Goal: Task Accomplishment & Management: Manage account settings

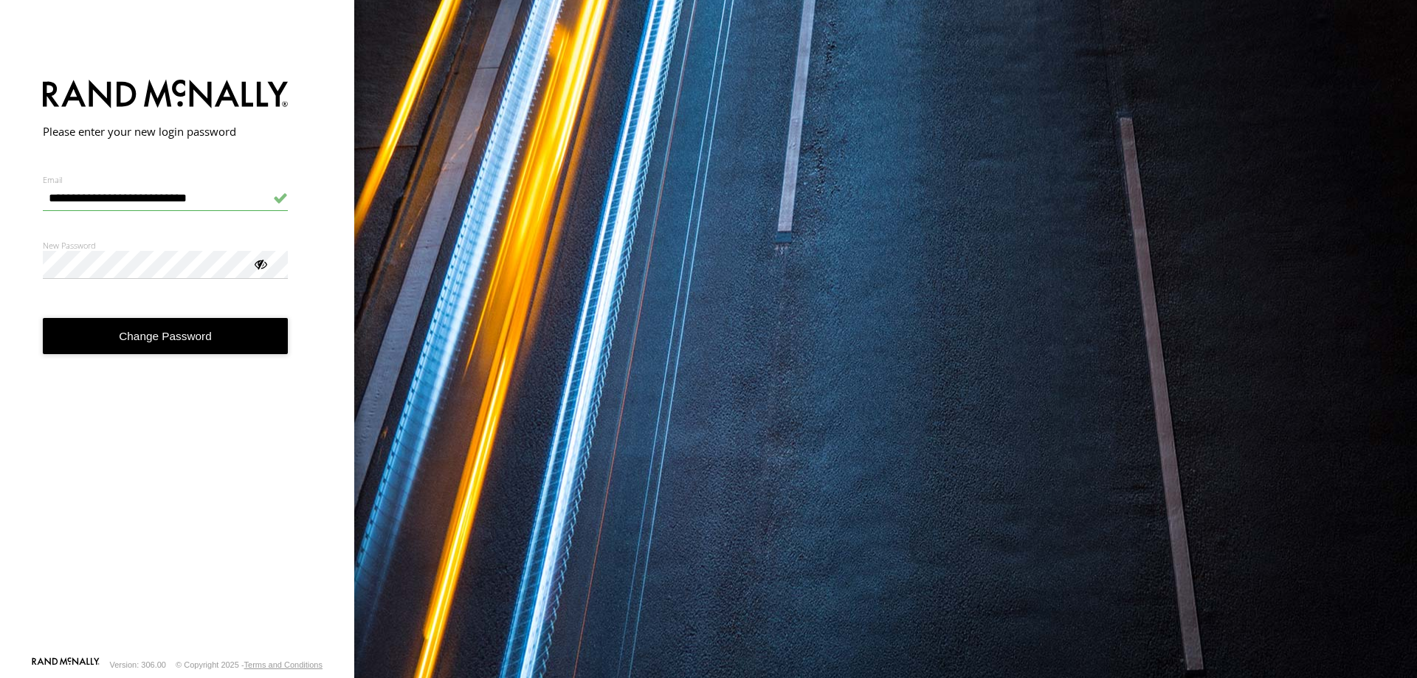
click at [260, 264] on div at bounding box center [259, 263] width 15 height 15
click at [110, 330] on button "Change Password" at bounding box center [166, 336] width 246 height 36
click at [254, 263] on div at bounding box center [259, 263] width 15 height 15
click at [180, 330] on button "Change Password" at bounding box center [166, 336] width 246 height 36
click at [258, 267] on div at bounding box center [259, 263] width 15 height 15
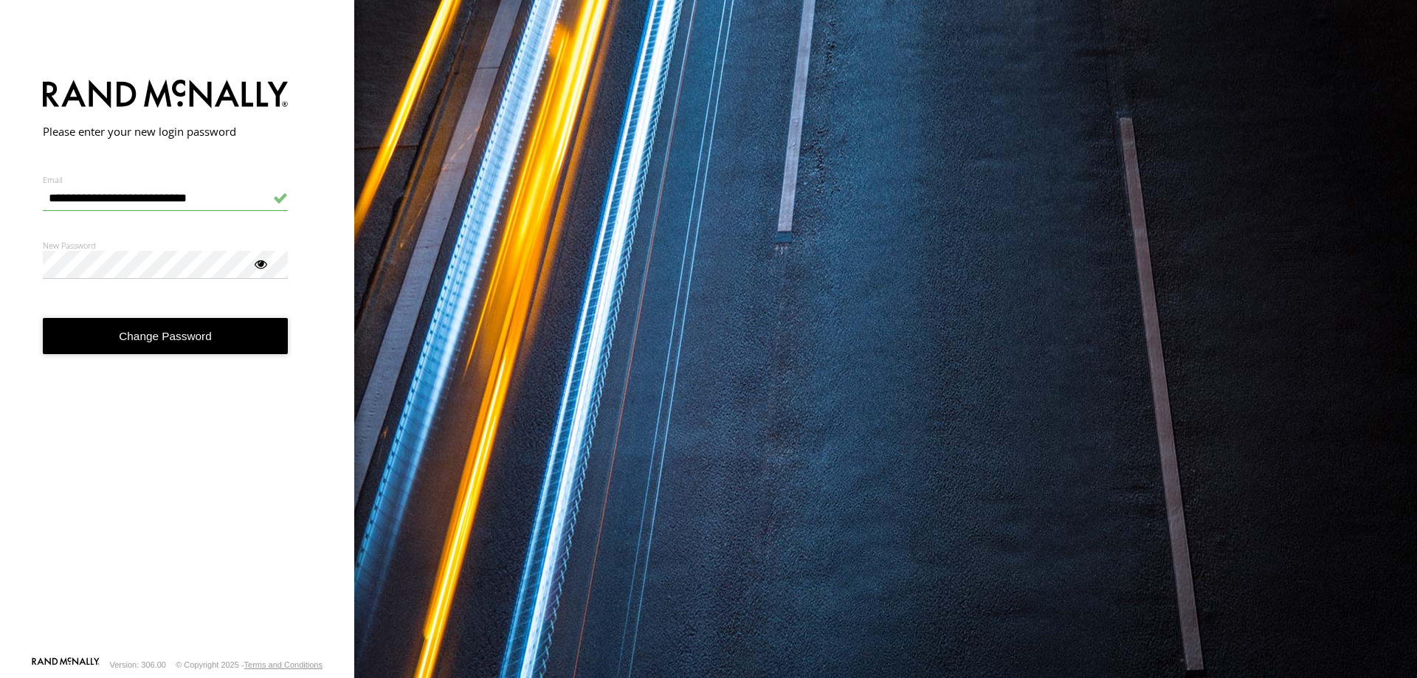
click at [157, 336] on button "Change Password" at bounding box center [166, 336] width 246 height 36
click at [263, 261] on div at bounding box center [259, 263] width 15 height 15
click at [158, 325] on button "Change Password" at bounding box center [166, 336] width 246 height 36
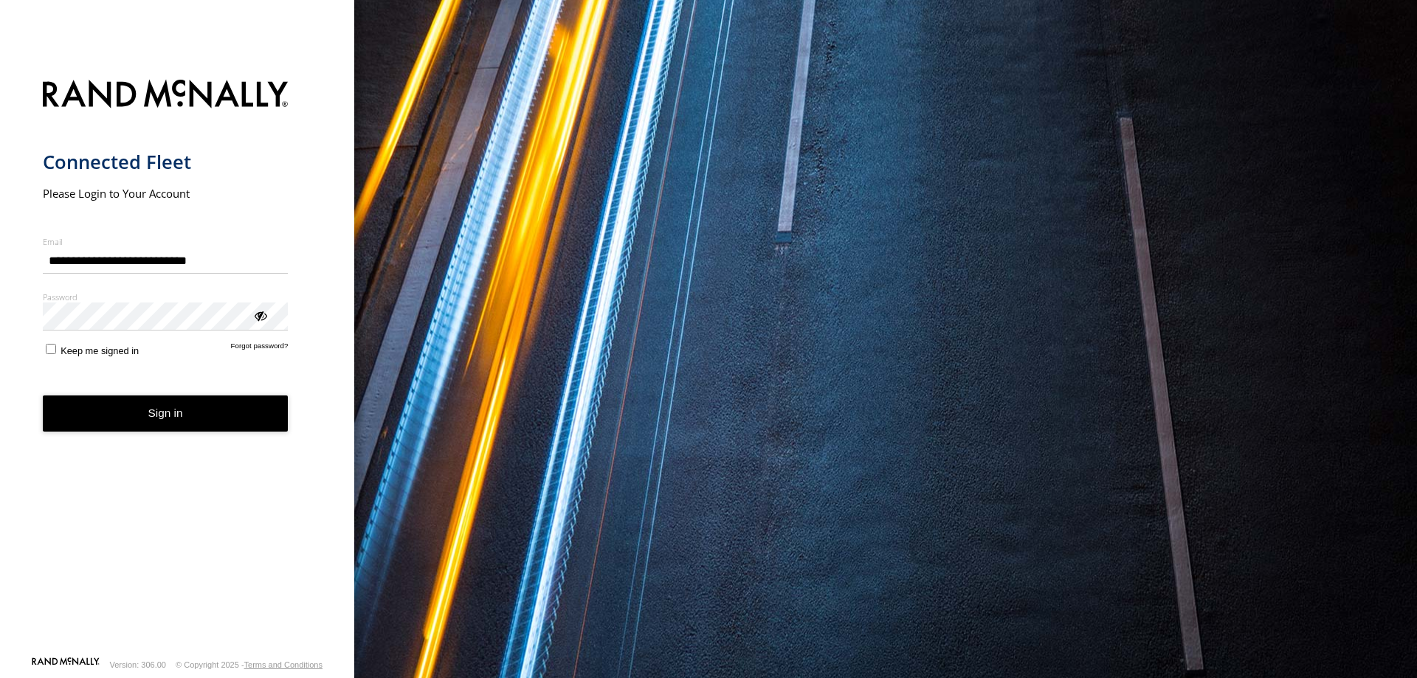
type input "**********"
click at [181, 414] on button "Sign in" at bounding box center [166, 413] width 246 height 36
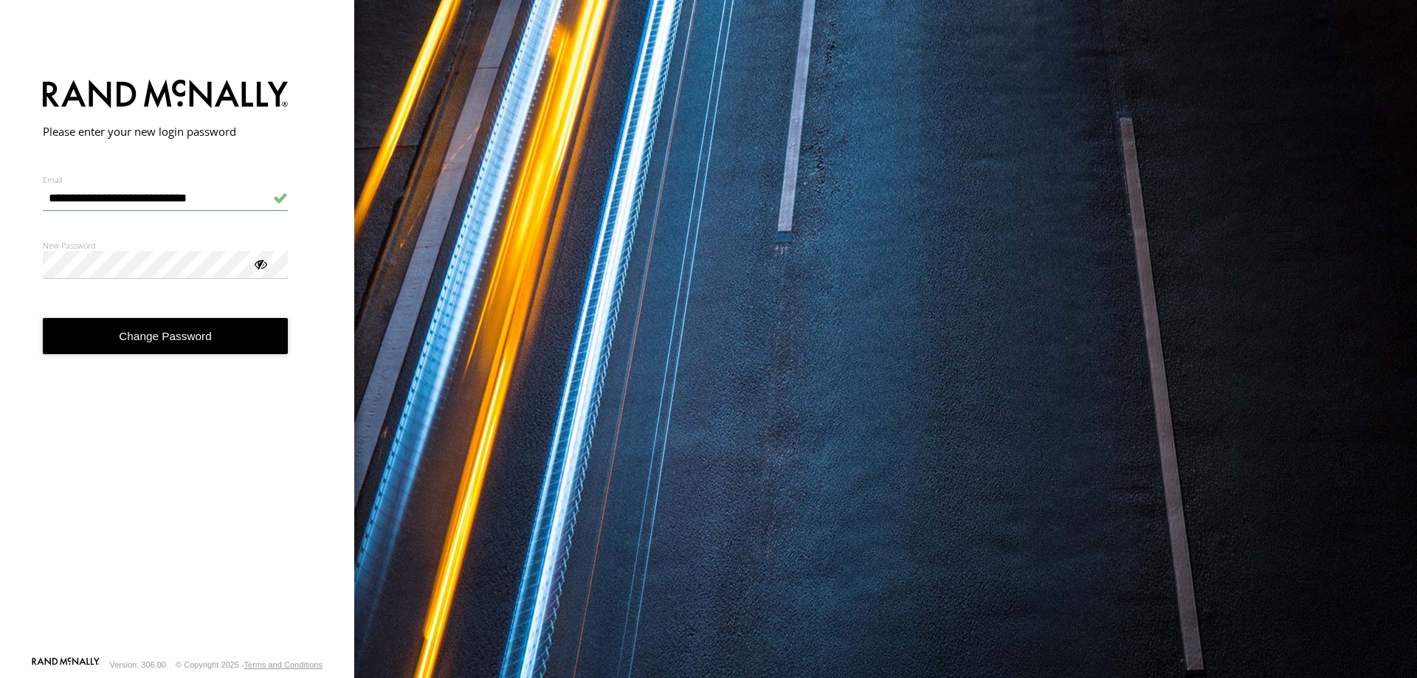
click at [256, 265] on div at bounding box center [259, 263] width 15 height 15
click at [120, 339] on button "Change Password" at bounding box center [166, 336] width 246 height 36
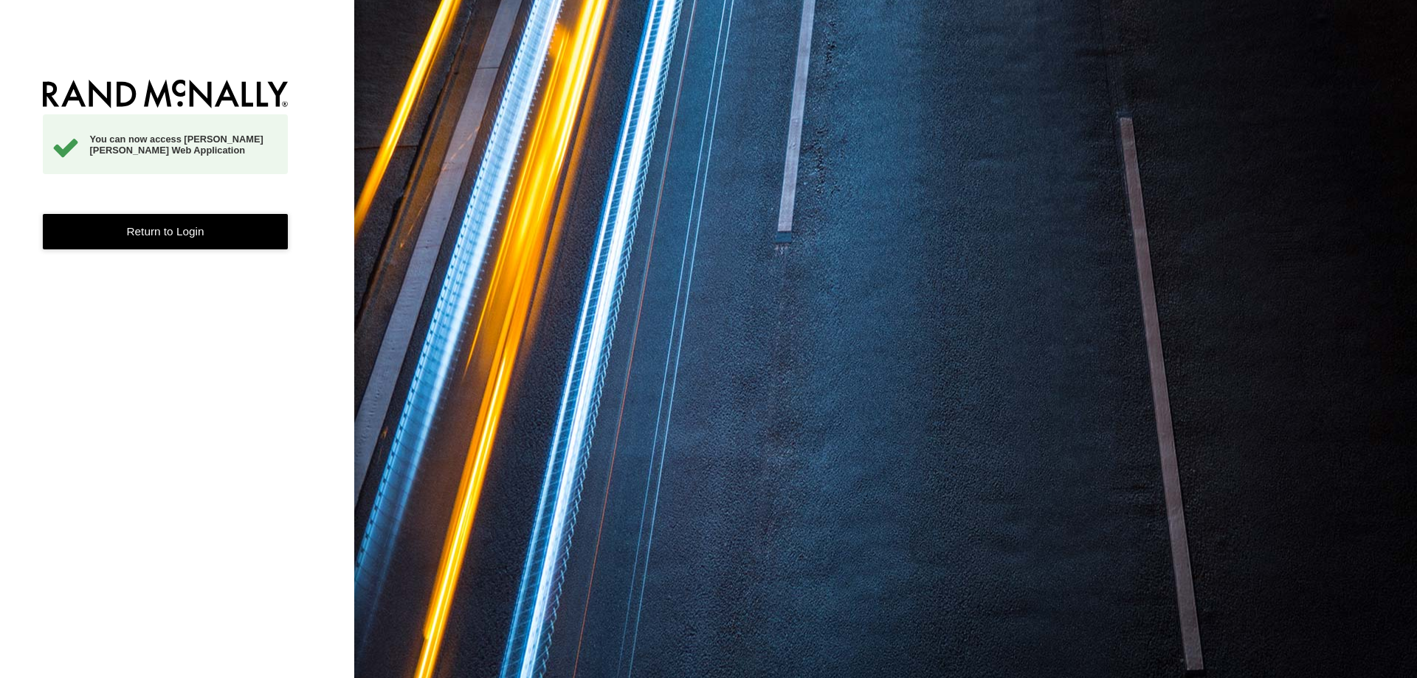
click at [153, 238] on link "Return to Login" at bounding box center [166, 232] width 246 height 36
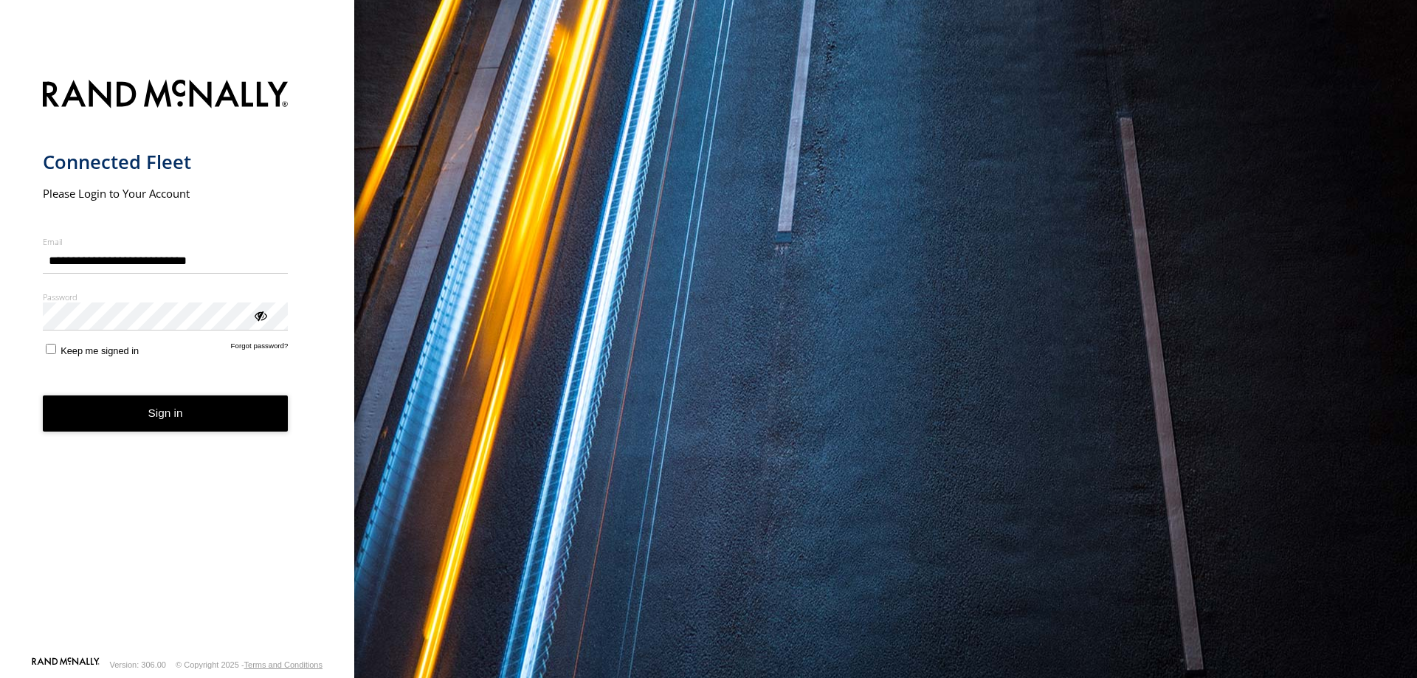
type input "**********"
click at [196, 424] on button "Sign in" at bounding box center [166, 413] width 246 height 36
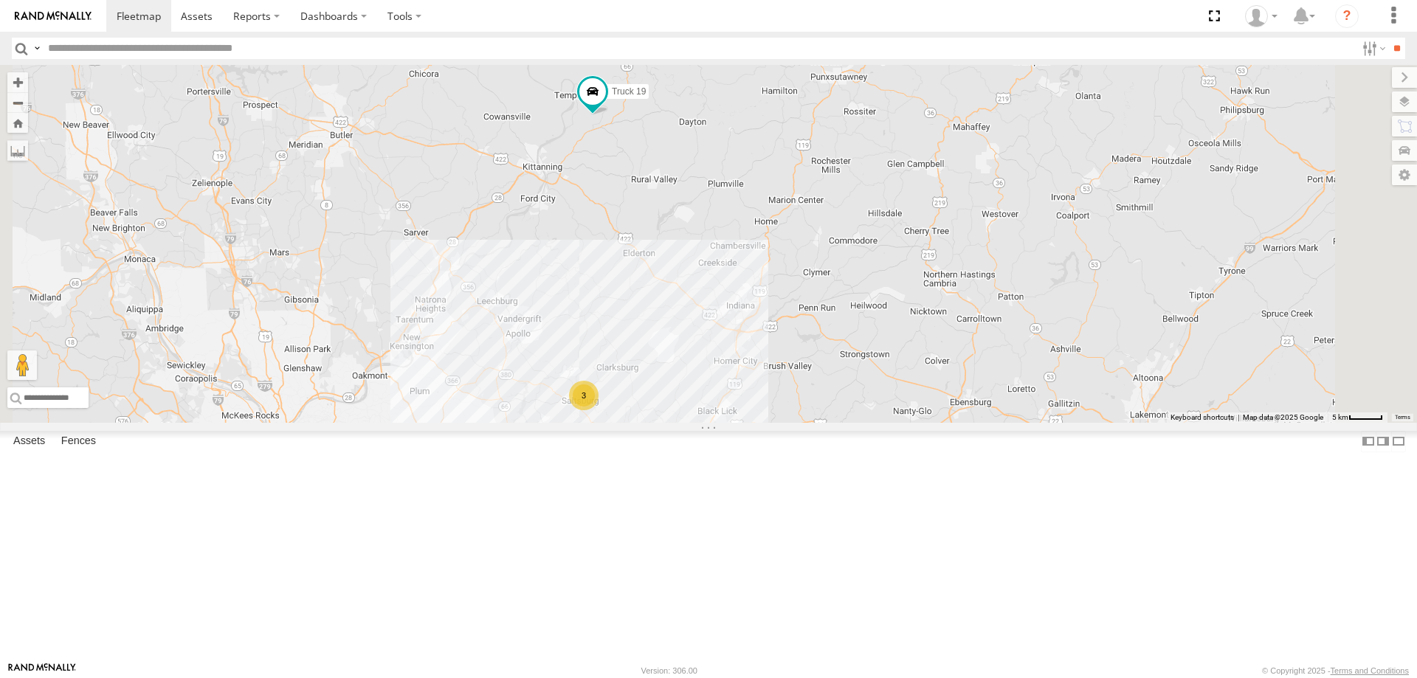
drag, startPoint x: 857, startPoint y: 391, endPoint x: 730, endPoint y: 407, distance: 128.6
click at [736, 404] on div "3 Truck 19" at bounding box center [708, 244] width 1417 height 358
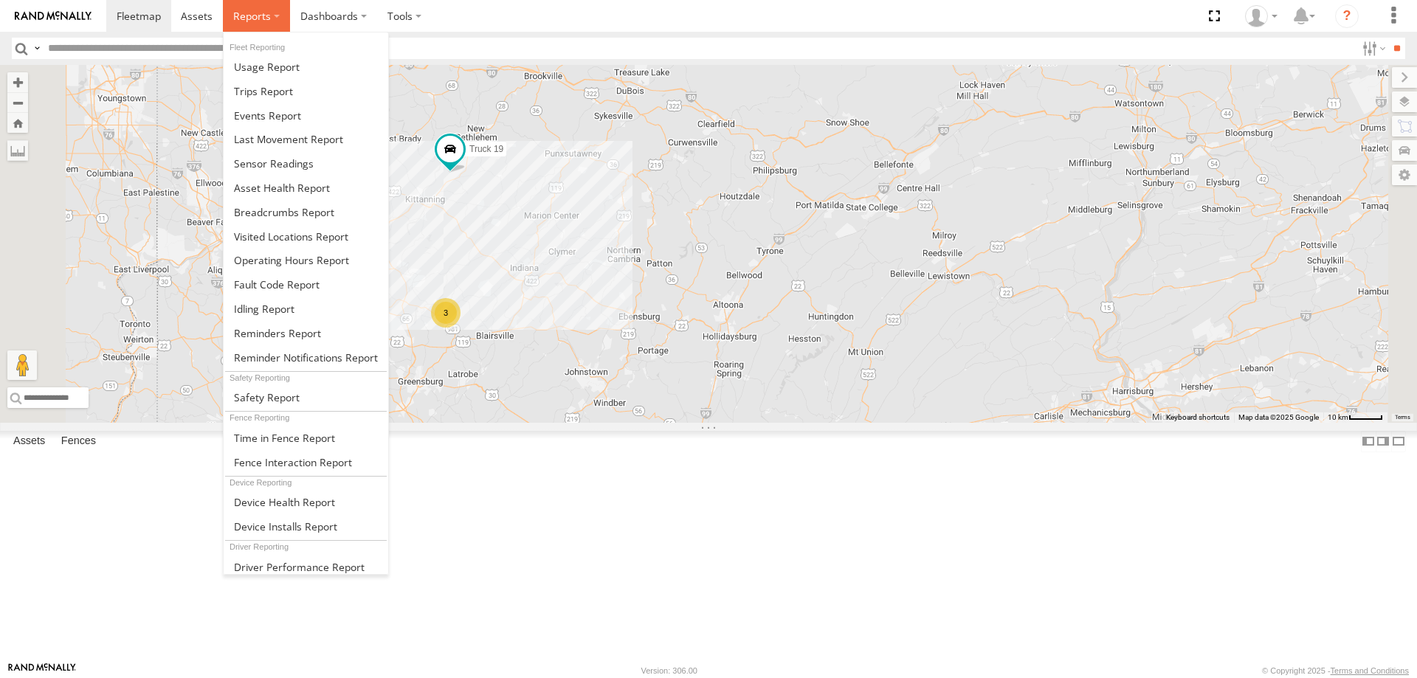
click at [263, 16] on span at bounding box center [252, 16] width 38 height 14
click at [255, 108] on link at bounding box center [306, 115] width 165 height 24
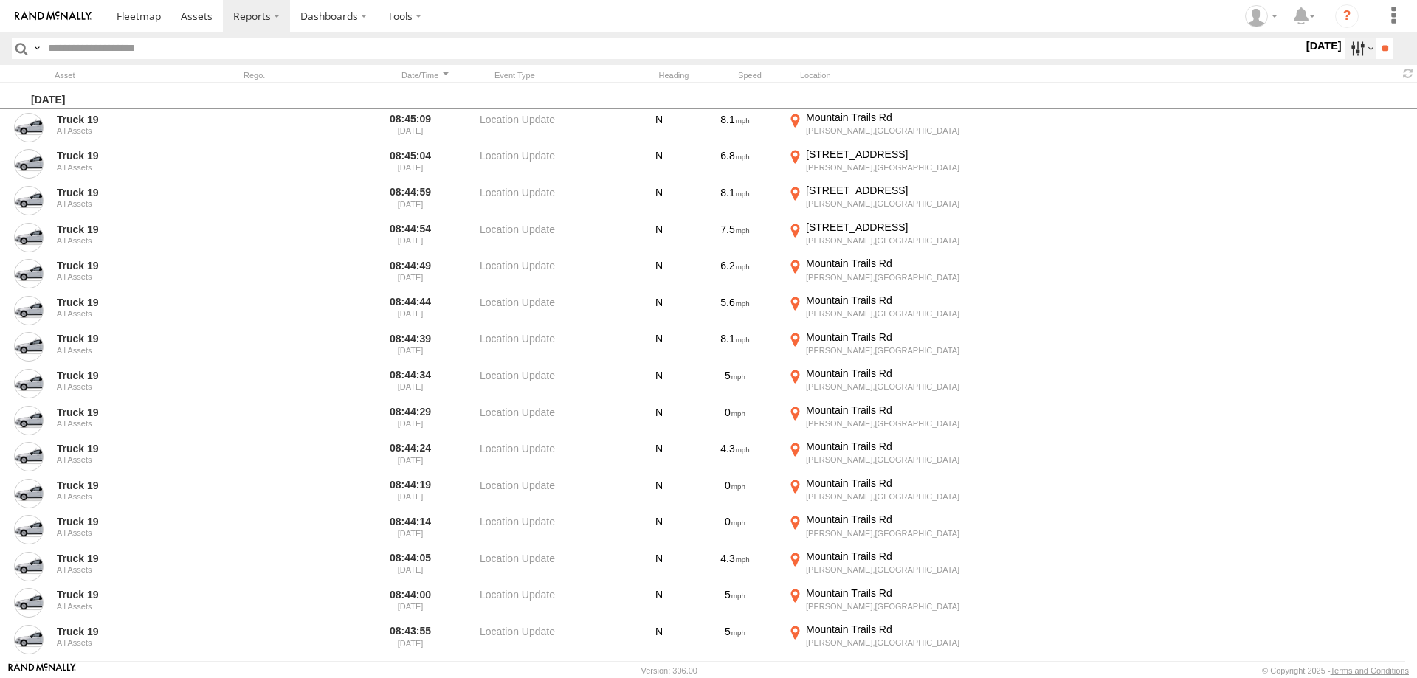
click at [1345, 48] on label at bounding box center [1360, 48] width 32 height 21
click at [0, 0] on label at bounding box center [0, 0] width 0 height 0
click at [0, 0] on span "Information" at bounding box center [0, 0] width 0 height 0
click at [0, 0] on span "Media" at bounding box center [0, 0] width 0 height 0
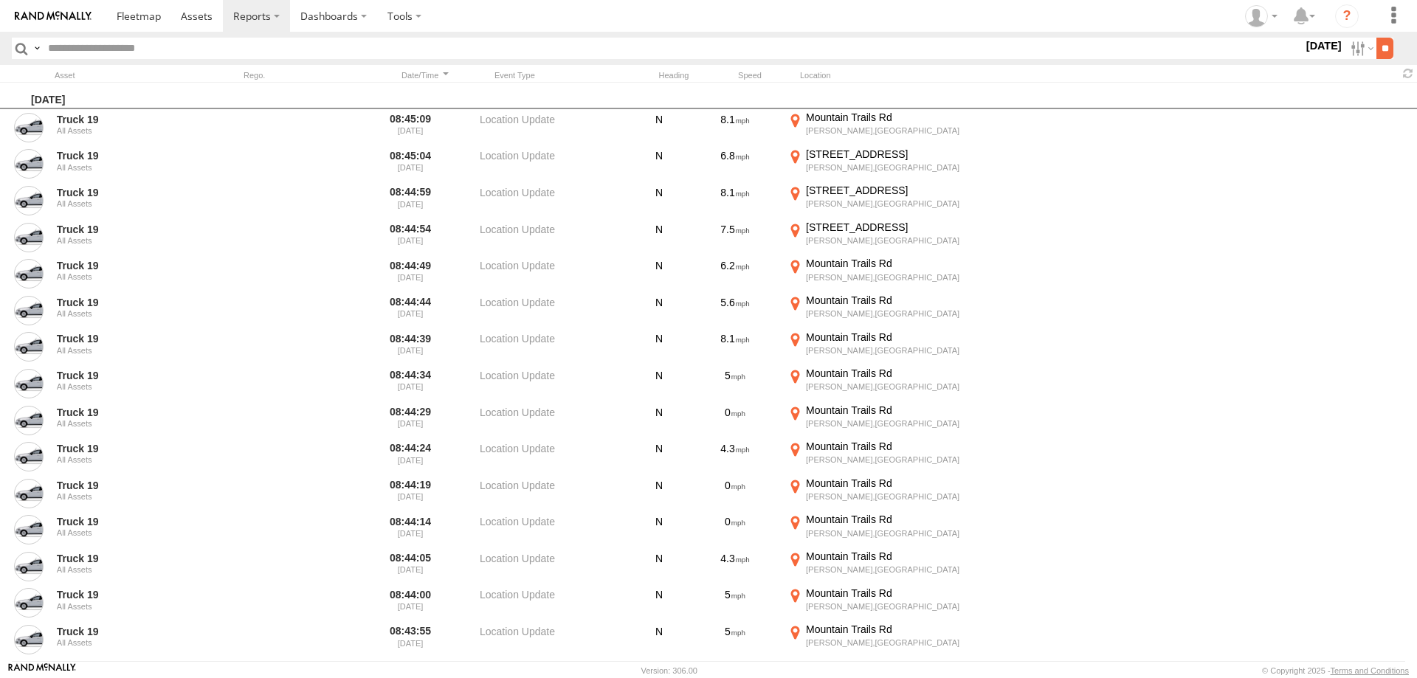
click at [1376, 45] on input "**" at bounding box center [1384, 48] width 17 height 21
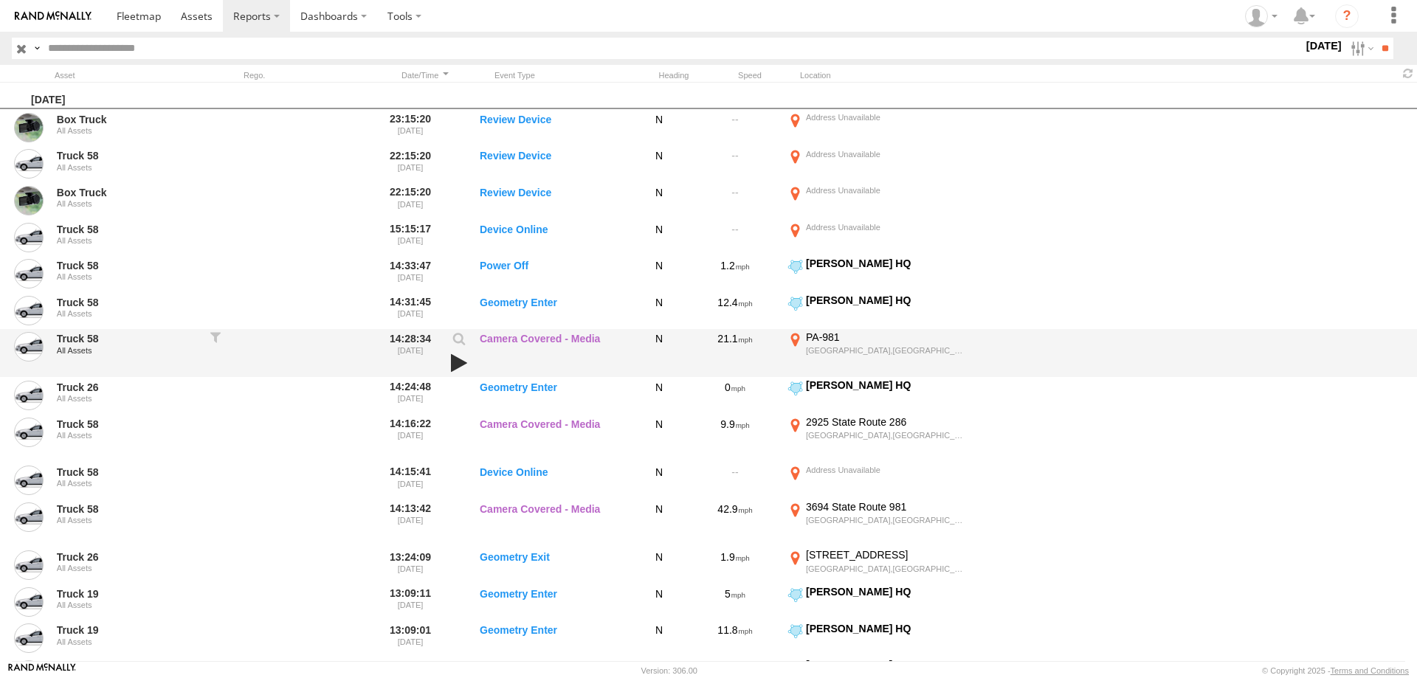
click at [448, 366] on link at bounding box center [458, 363] width 25 height 21
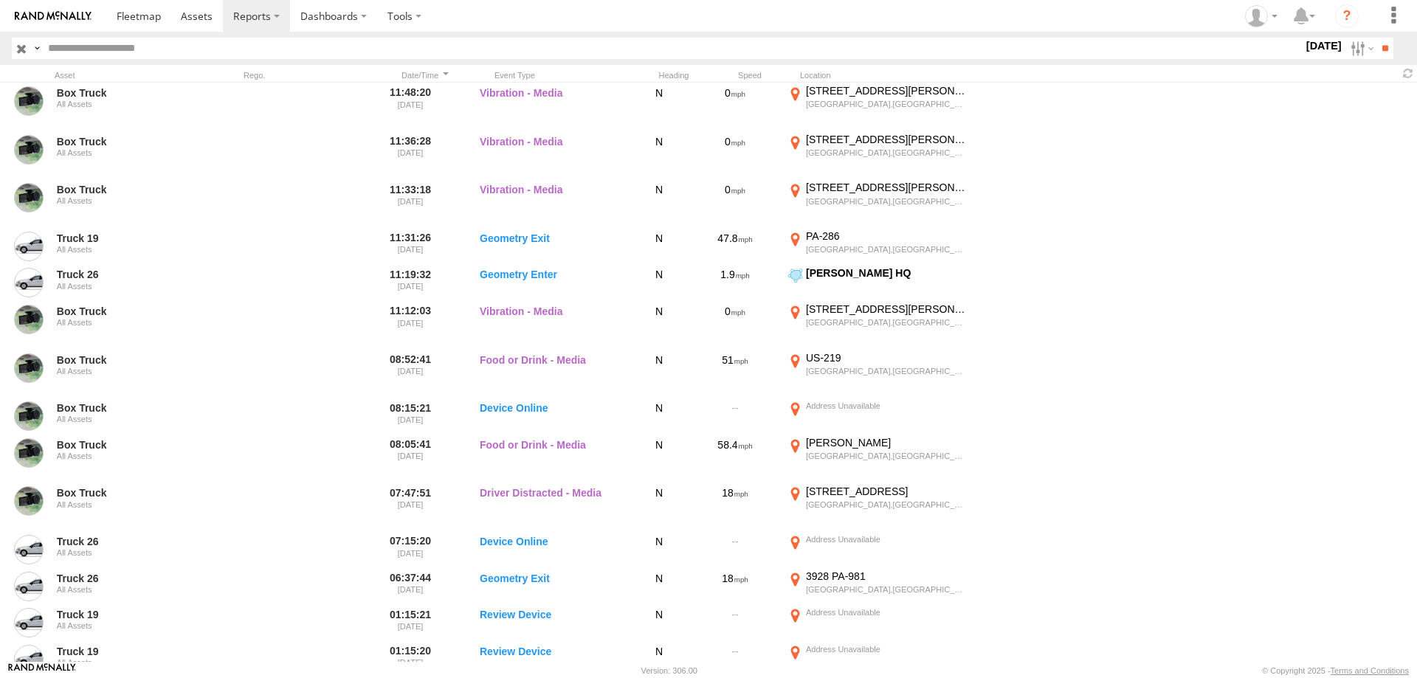
scroll to position [779, 0]
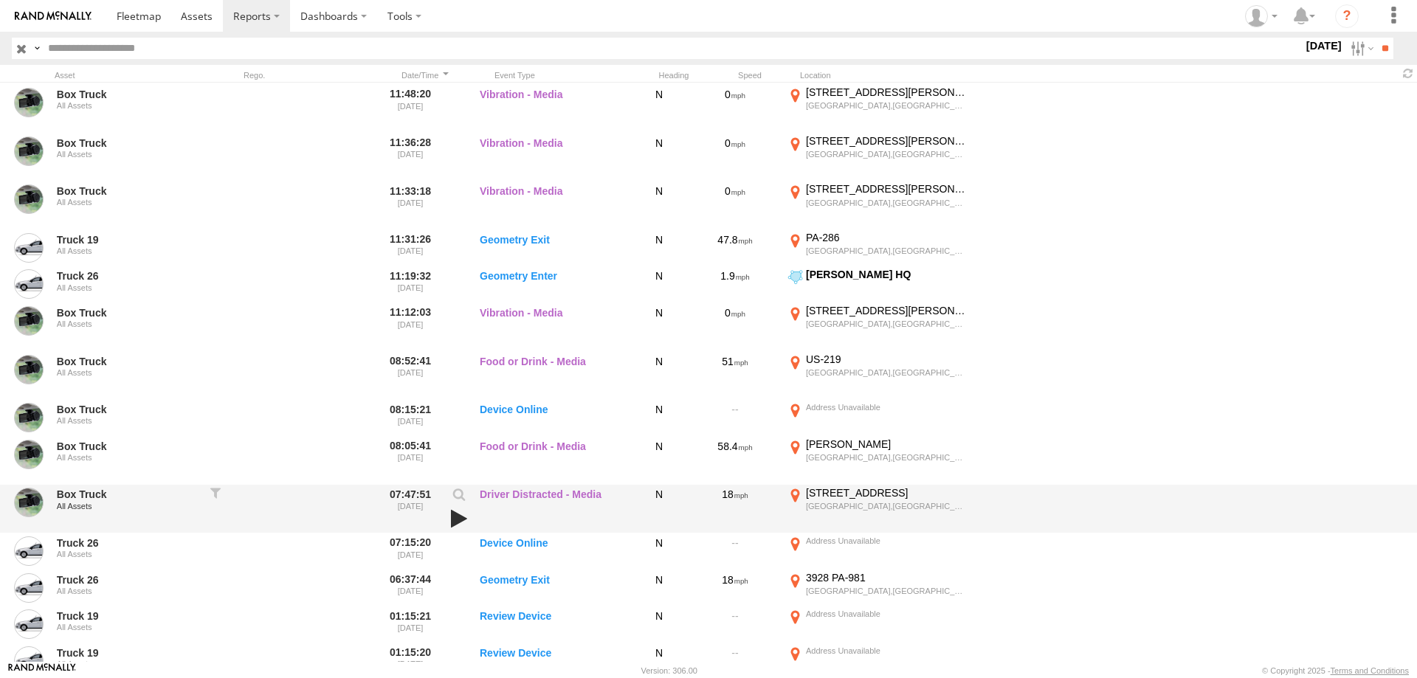
click at [449, 517] on link at bounding box center [458, 518] width 25 height 21
